Goal: Find specific page/section: Find specific page/section

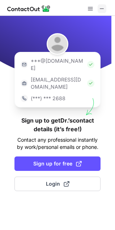
click at [99, 12] on span at bounding box center [102, 9] width 6 height 6
